Goal: Task Accomplishment & Management: Use online tool/utility

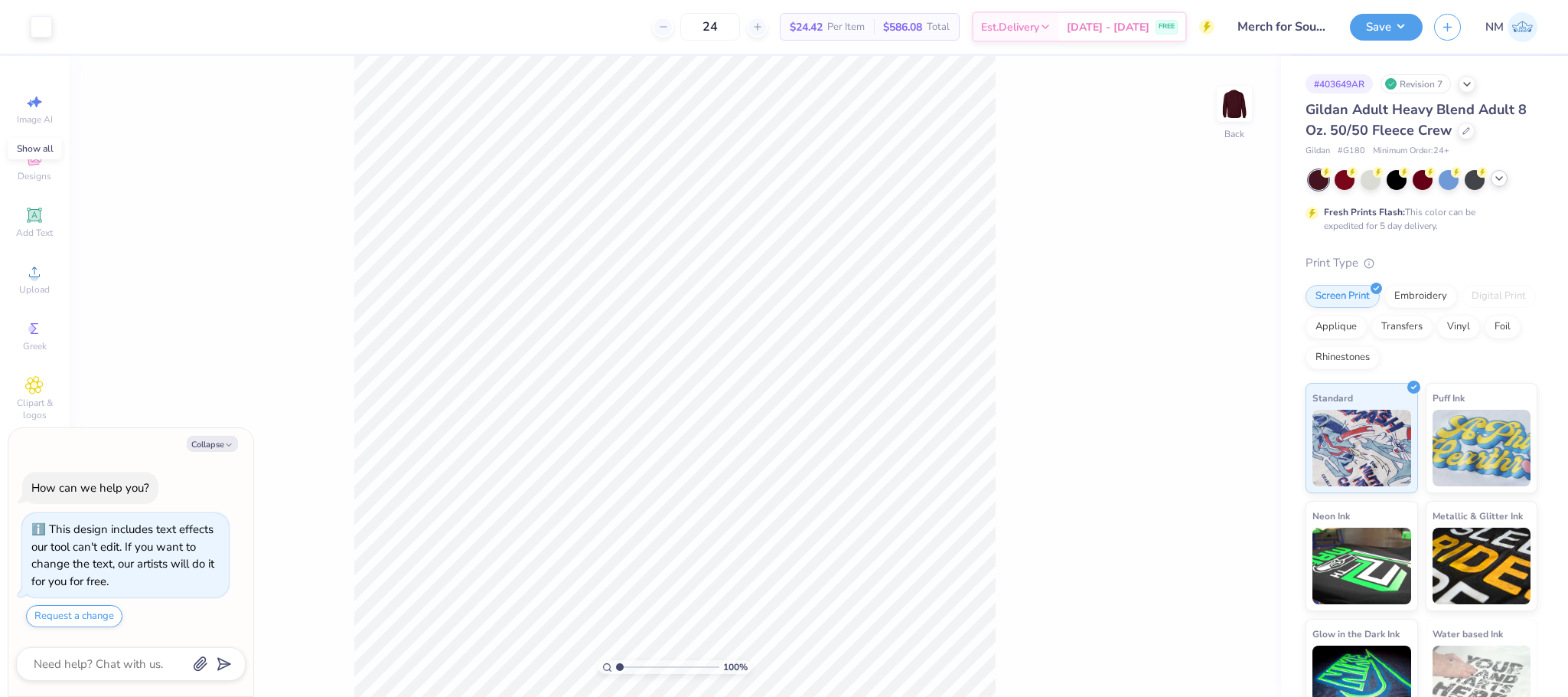
click at [1502, 182] on icon at bounding box center [1499, 178] width 12 height 12
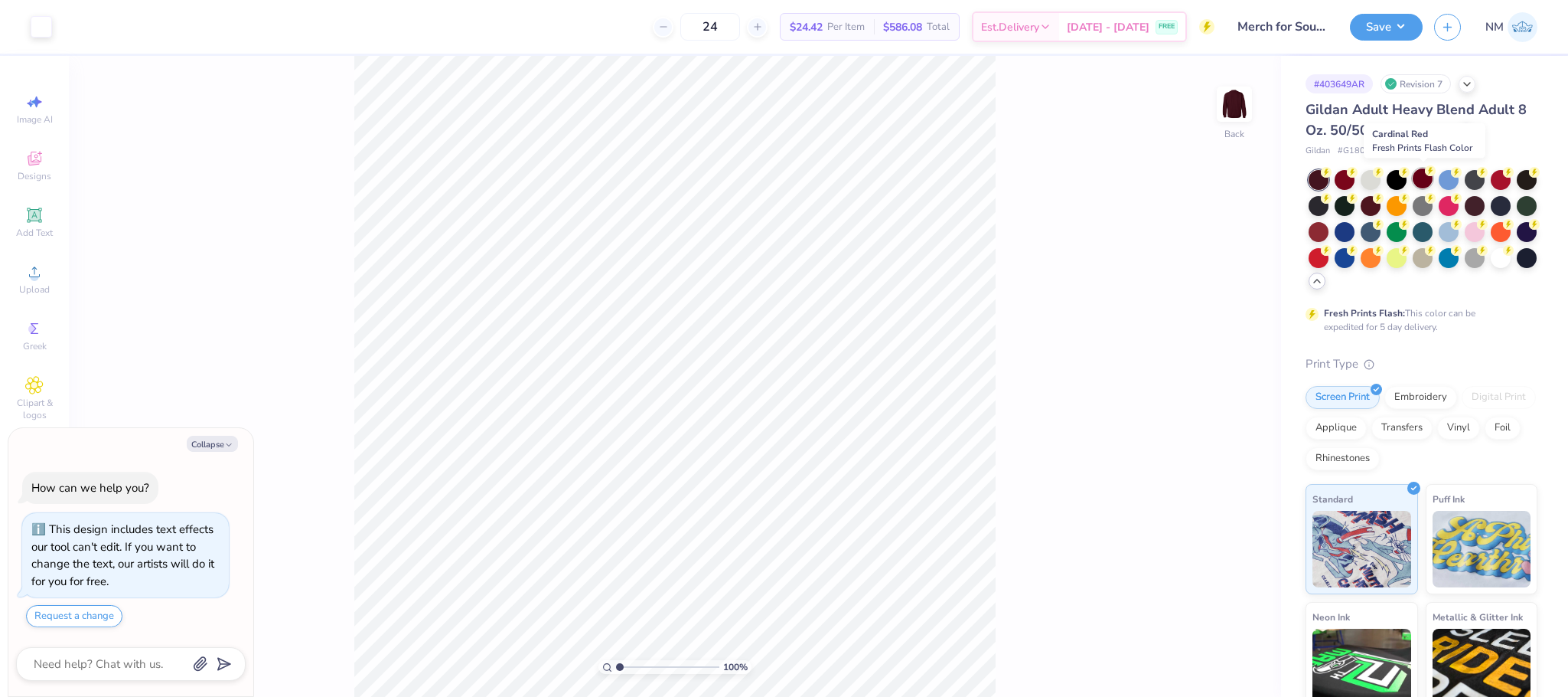
click at [1425, 175] on icon at bounding box center [1430, 171] width 11 height 11
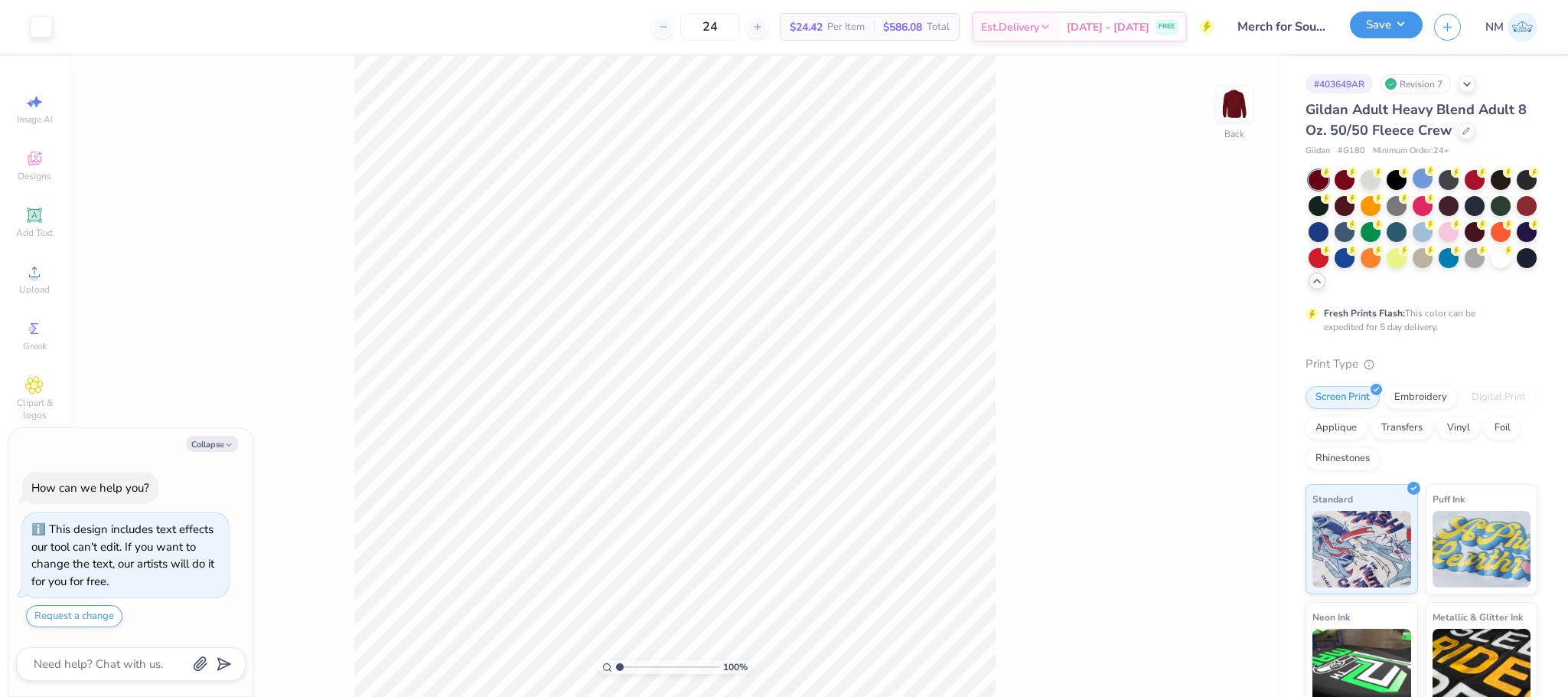
click at [1398, 19] on button "Save" at bounding box center [1386, 25] width 73 height 27
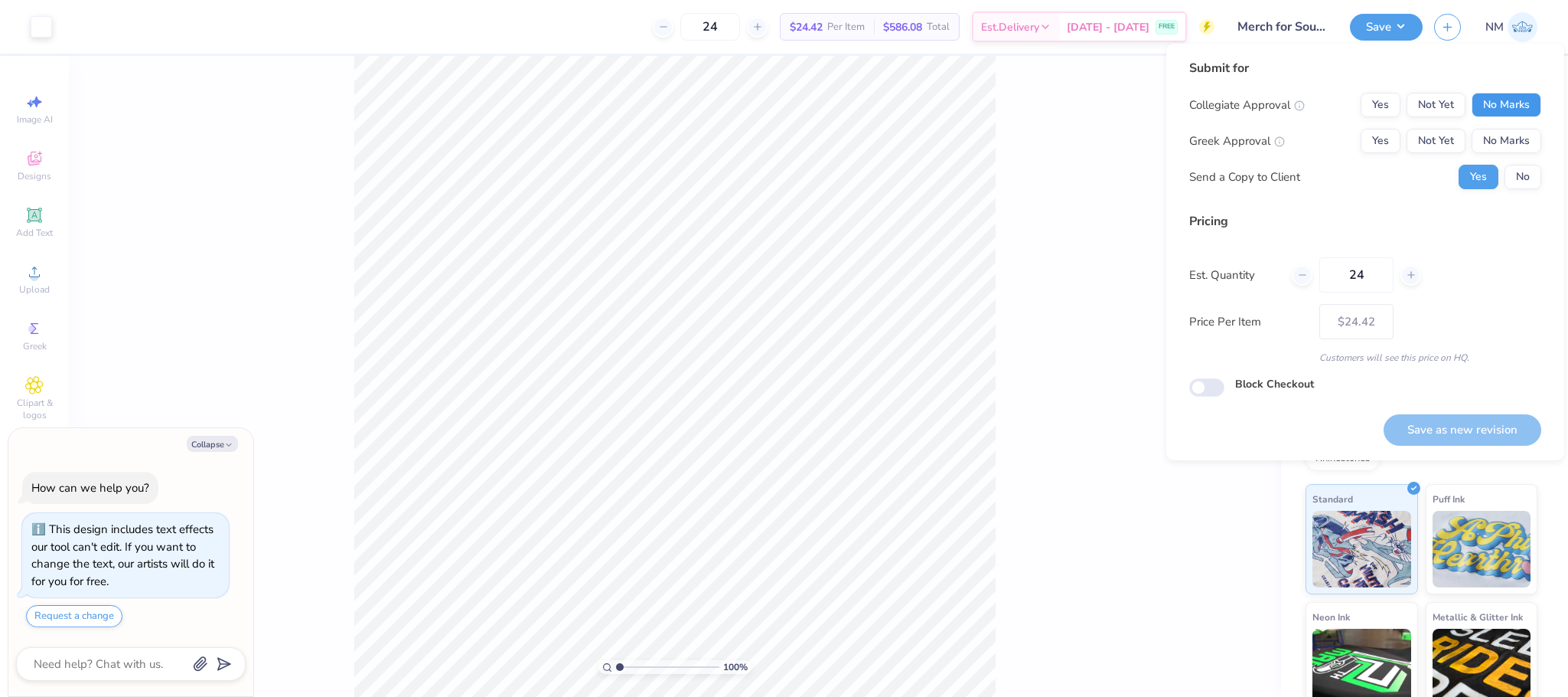
click at [1526, 106] on button "No Marks" at bounding box center [1507, 104] width 69 height 24
click at [1510, 129] on button "No Marks" at bounding box center [1507, 140] width 69 height 24
click at [1536, 176] on button "No" at bounding box center [1522, 176] width 37 height 24
type textarea "x"
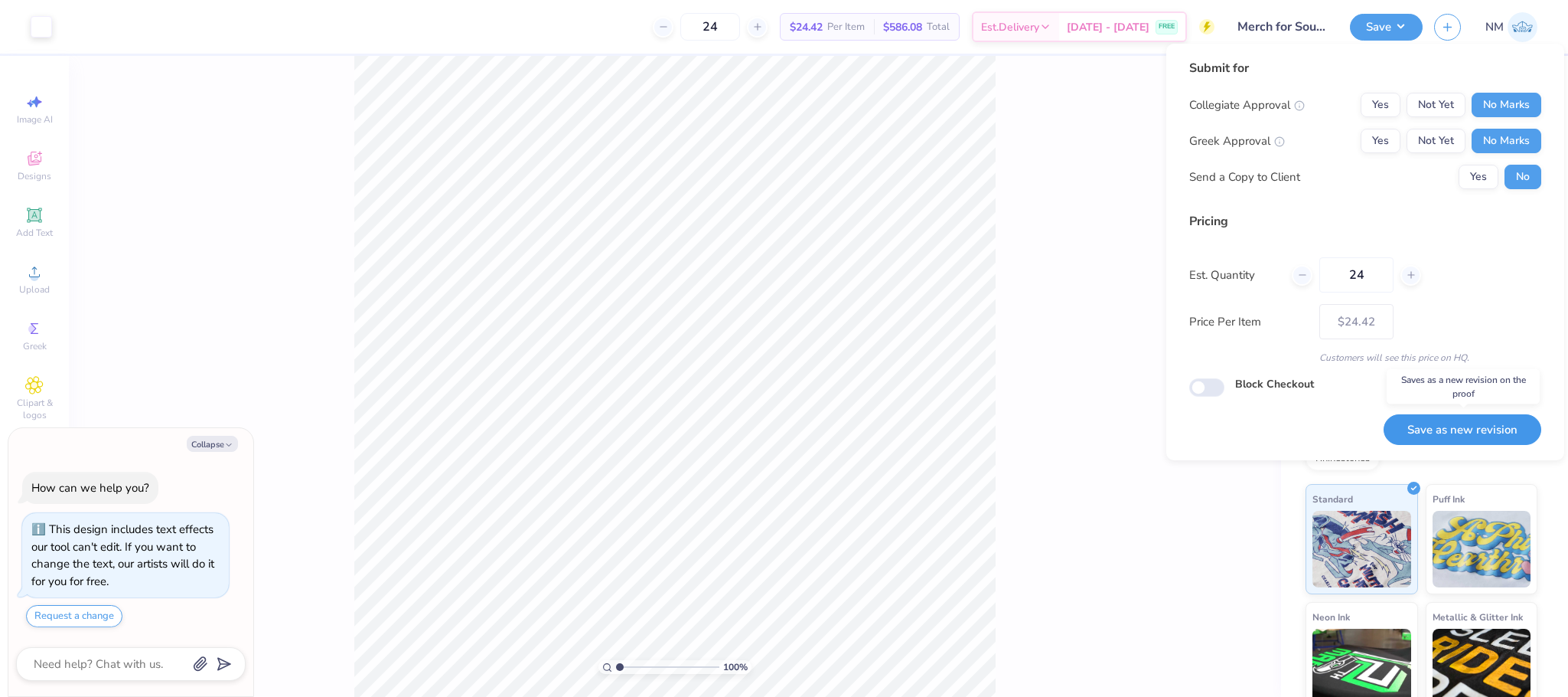
click at [1477, 427] on button "Save as new revision" at bounding box center [1462, 430] width 158 height 31
type input "$24.42"
type textarea "x"
